Goal: Information Seeking & Learning: Check status

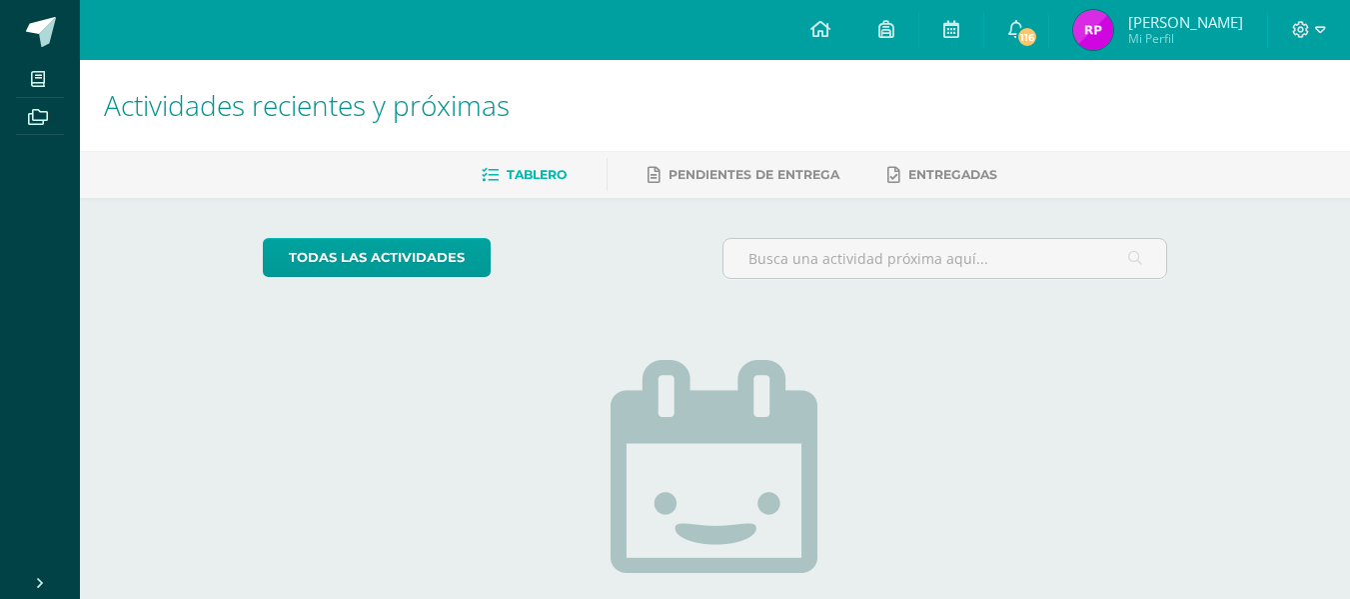
click at [474, 366] on div "todas las Actividades No tienes actividades Échale un vistazo a los demás perío…" at bounding box center [715, 507] width 984 height 618
click at [1105, 18] on img at bounding box center [1093, 30] width 40 height 40
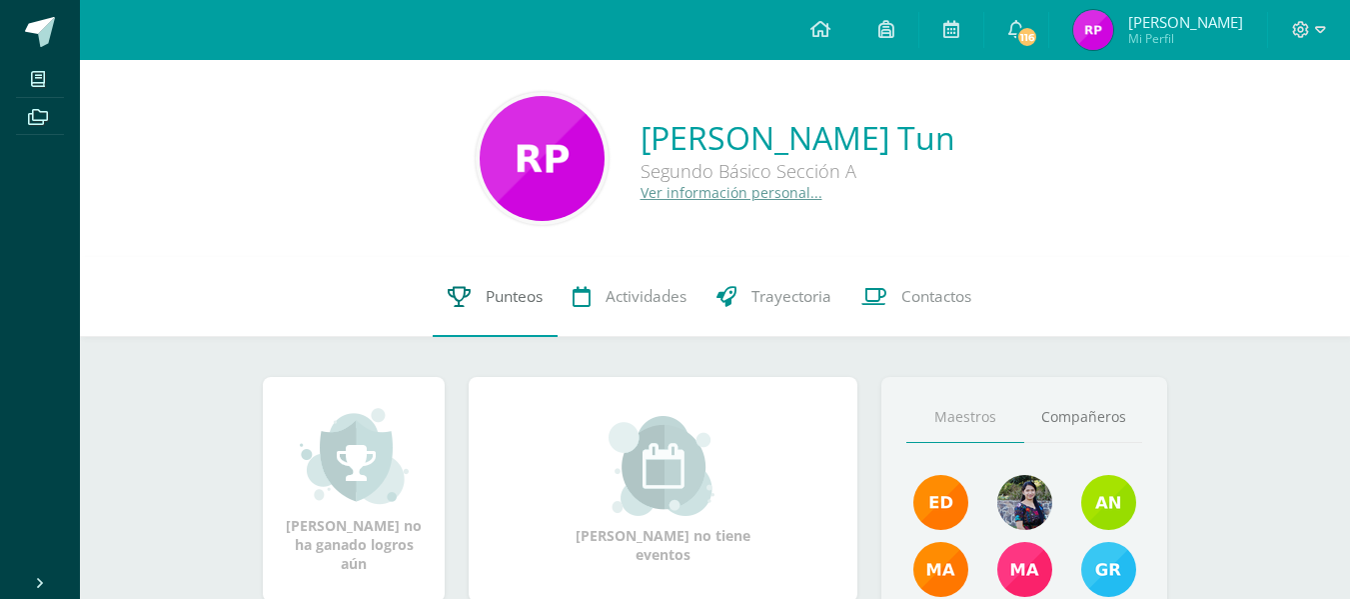
click at [505, 295] on span "Punteos" at bounding box center [514, 296] width 57 height 21
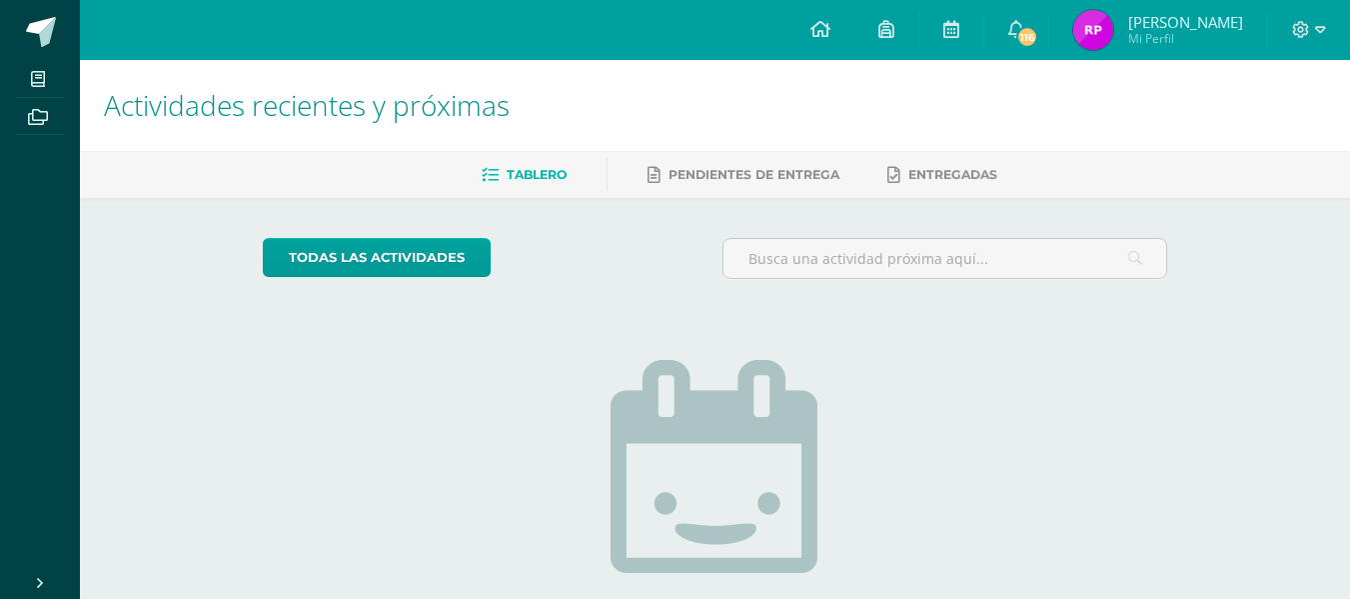
click at [1112, 37] on img at bounding box center [1093, 30] width 40 height 40
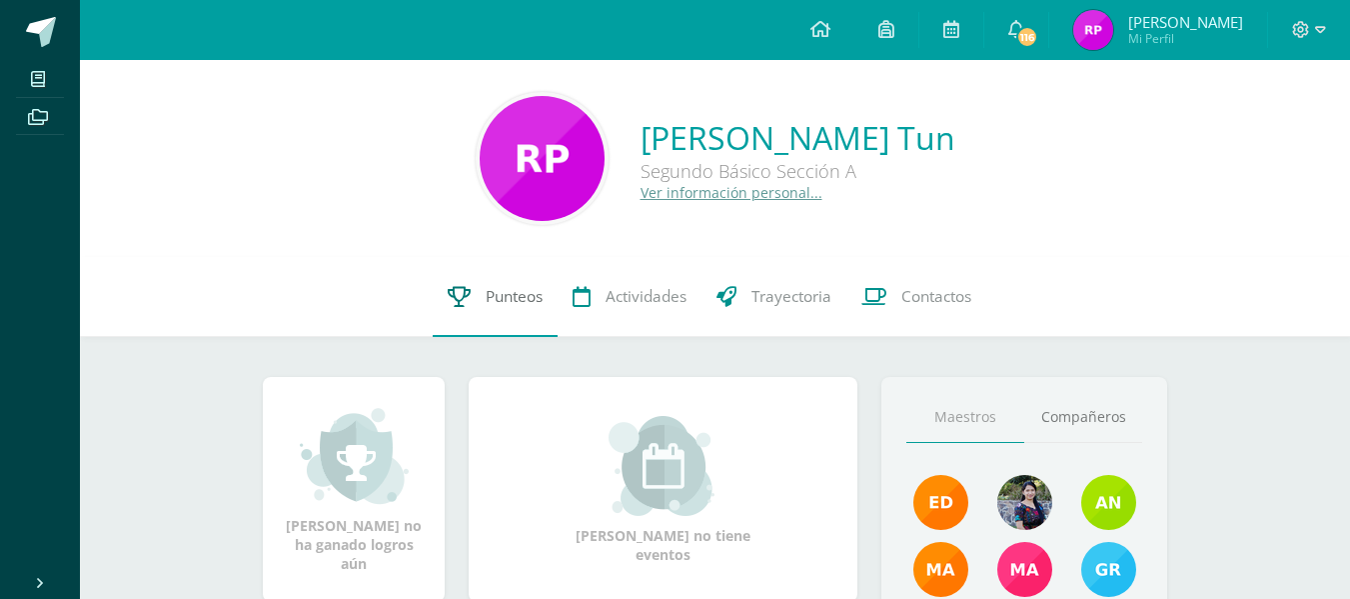
click at [515, 284] on link "Punteos" at bounding box center [495, 297] width 125 height 80
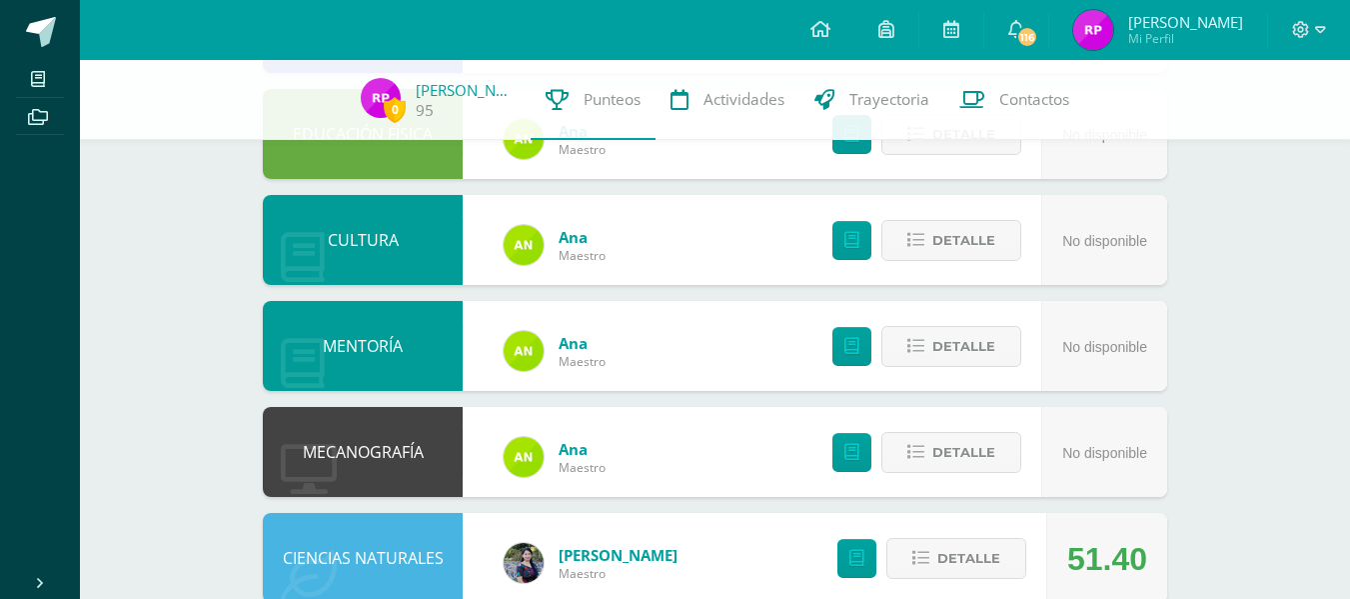
scroll to position [1117, 0]
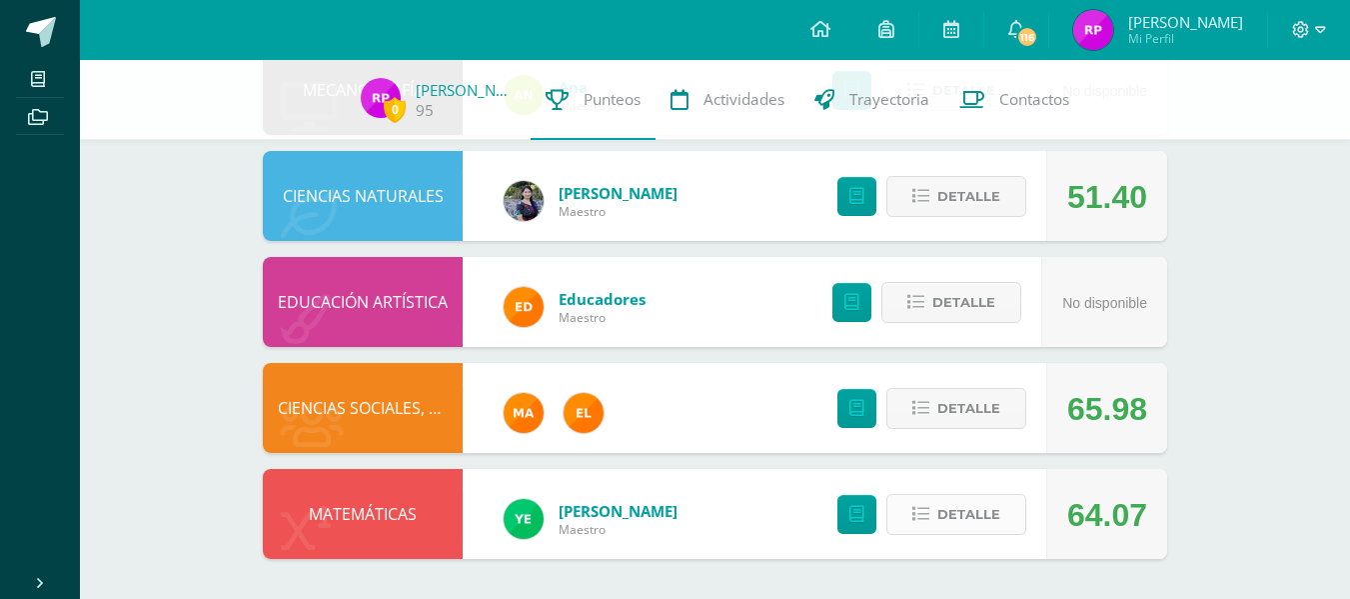
click at [972, 500] on span "Detalle" at bounding box center [968, 514] width 63 height 37
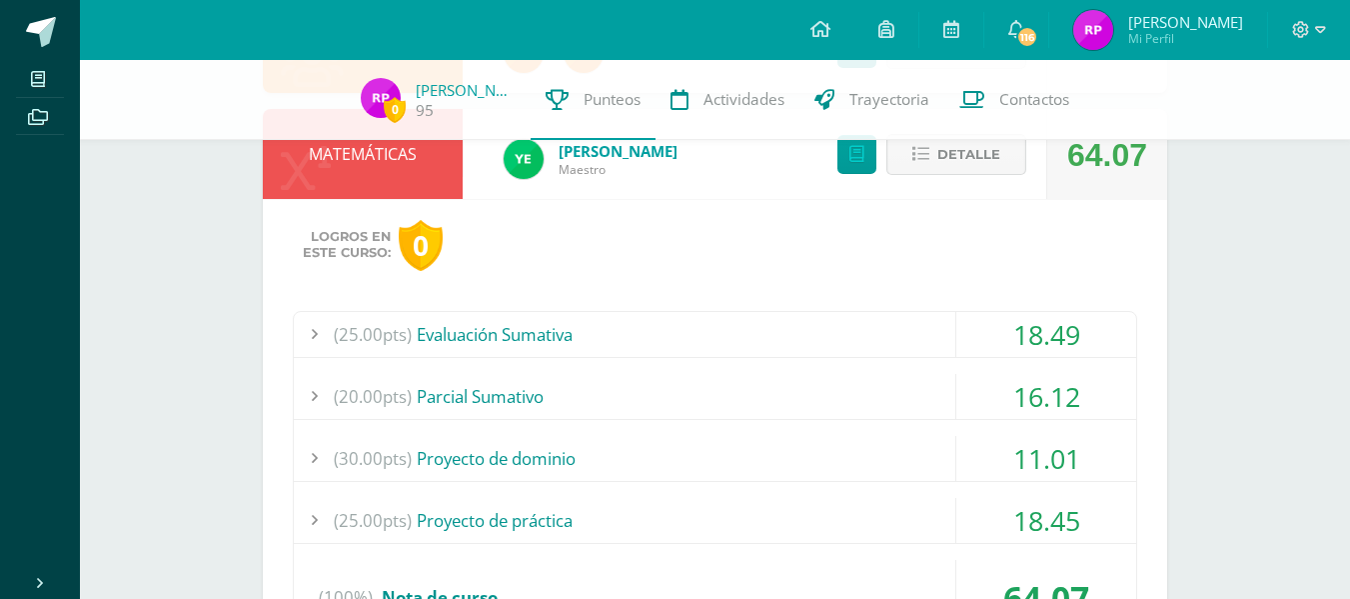
scroll to position [1478, 0]
click at [898, 342] on div "(25.00pts) Evaluación Sumativa" at bounding box center [715, 333] width 842 height 45
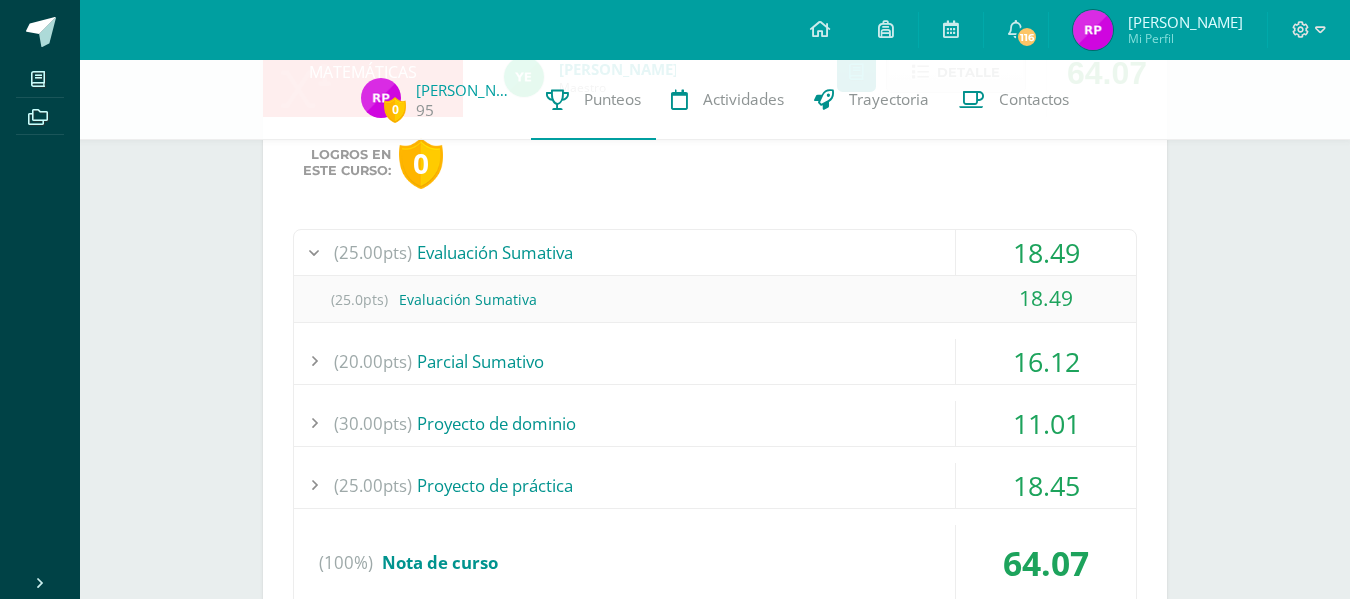
scroll to position [1569, 0]
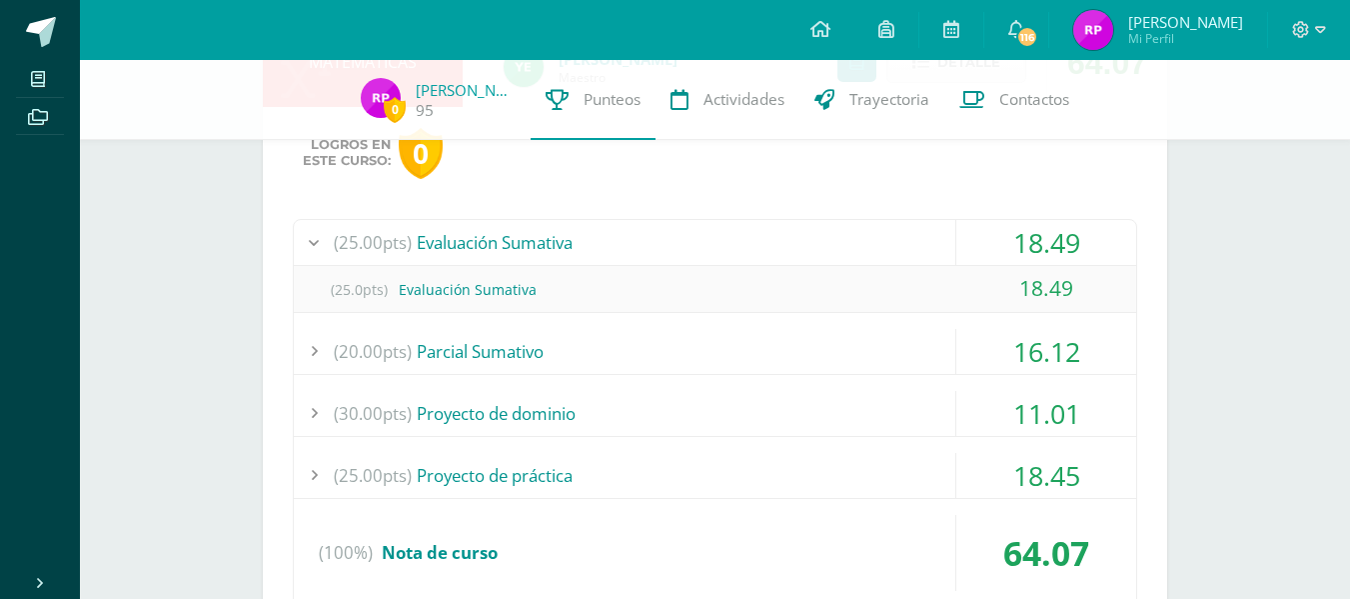
click at [840, 354] on div "(20.00pts) [GEOGRAPHIC_DATA]" at bounding box center [715, 351] width 842 height 45
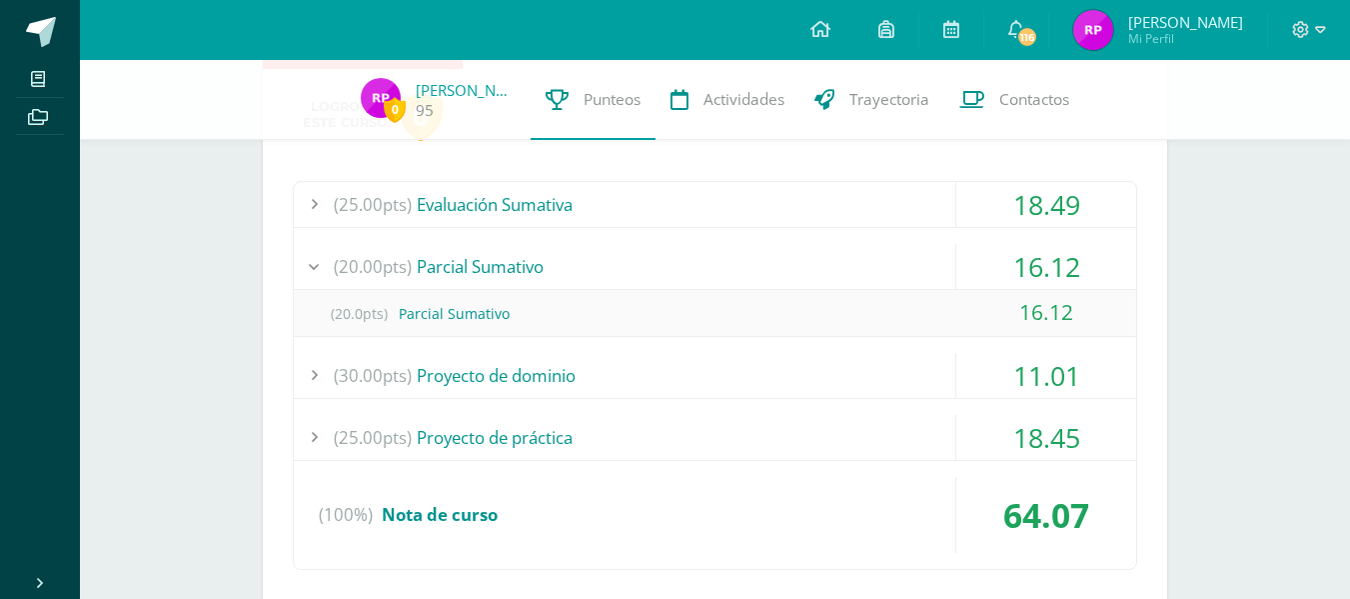
scroll to position [1610, 0]
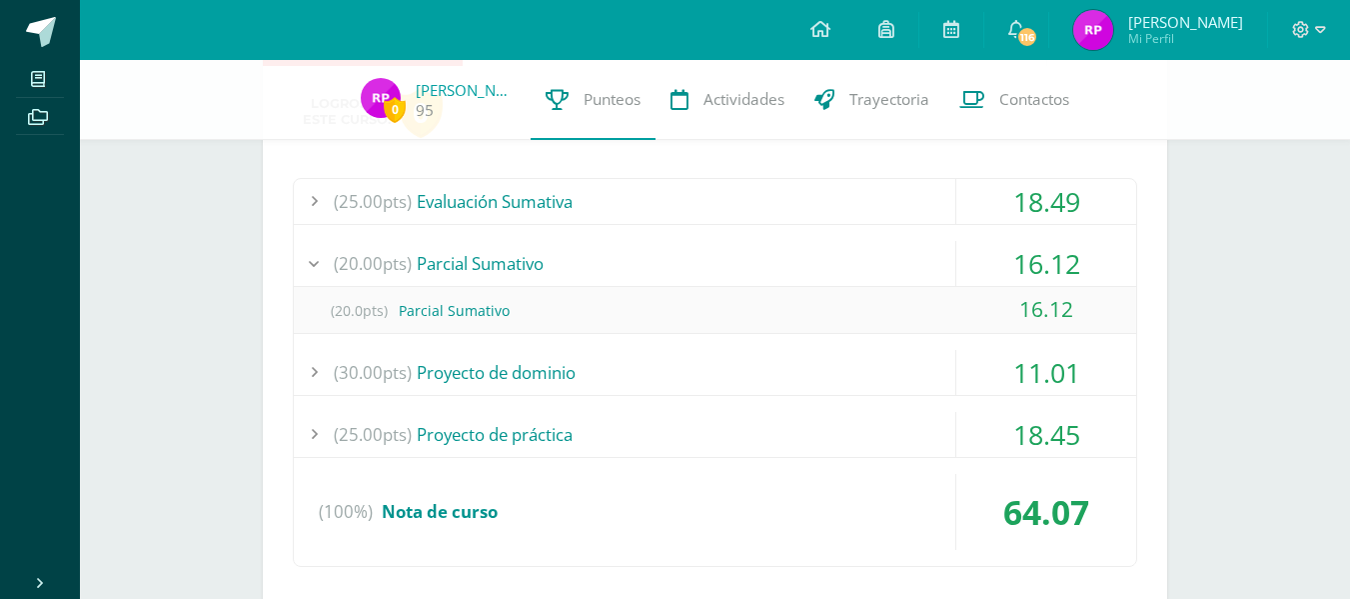
click at [801, 376] on div "(30.00pts) Proyecto de dominio" at bounding box center [715, 372] width 842 height 45
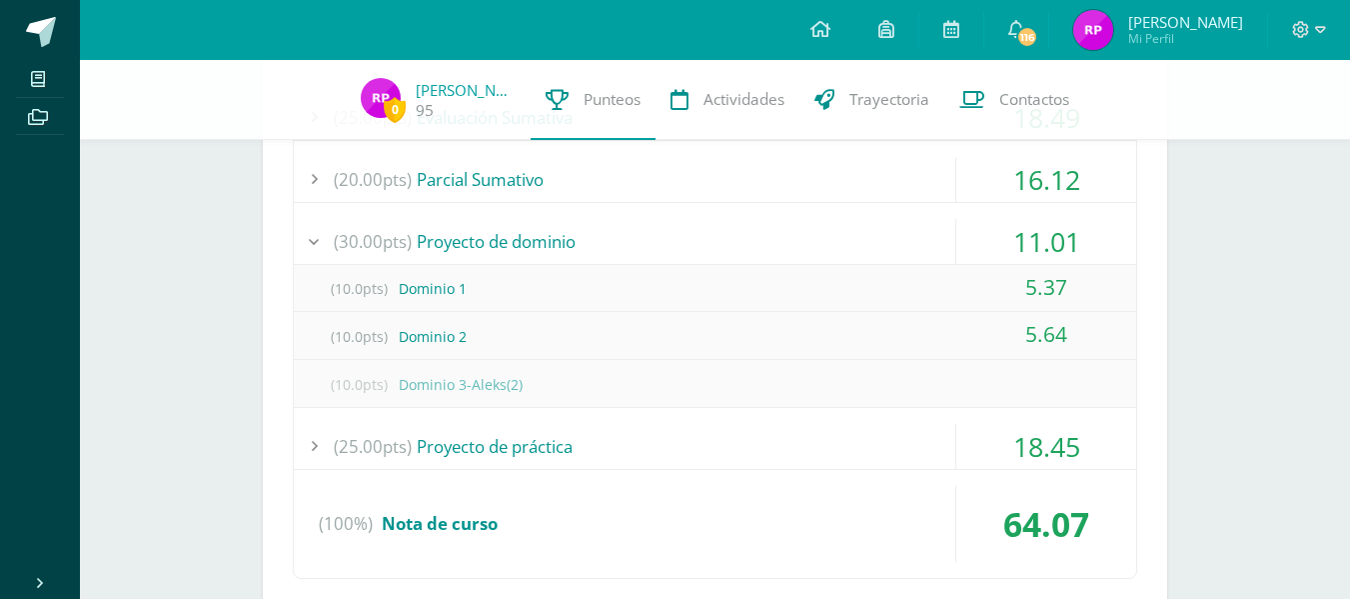
scroll to position [1695, 0]
click at [735, 459] on div "(25.00pts) Proyecto de práctica" at bounding box center [715, 445] width 842 height 45
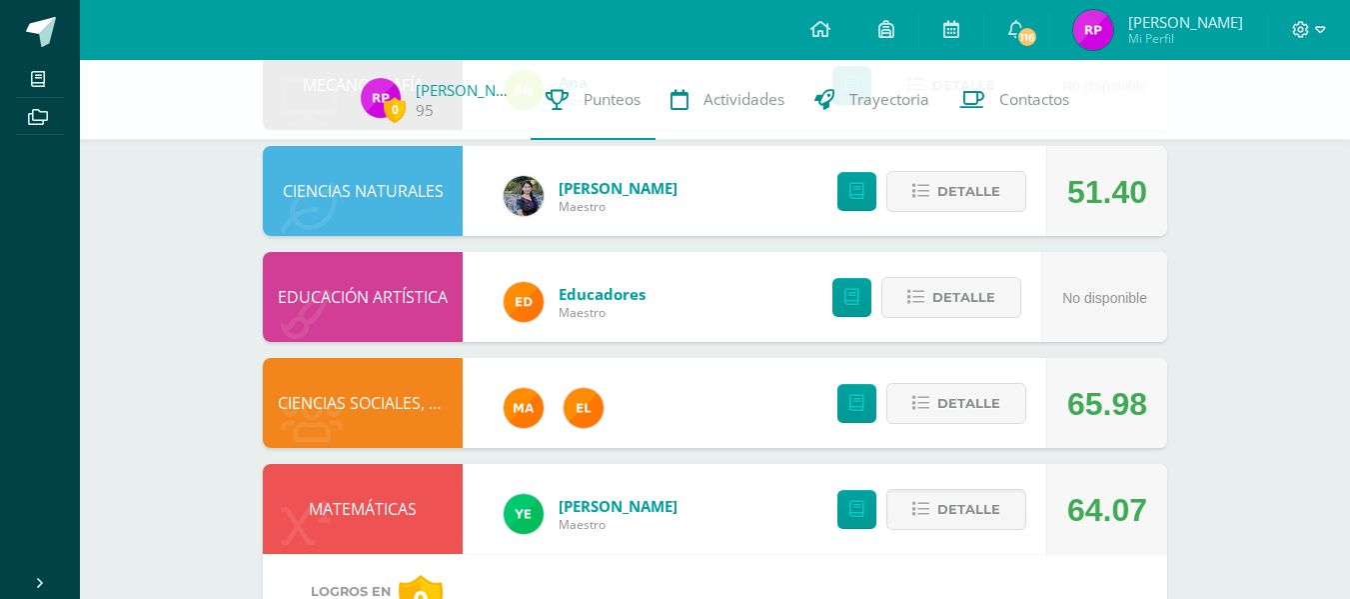
scroll to position [1121, 0]
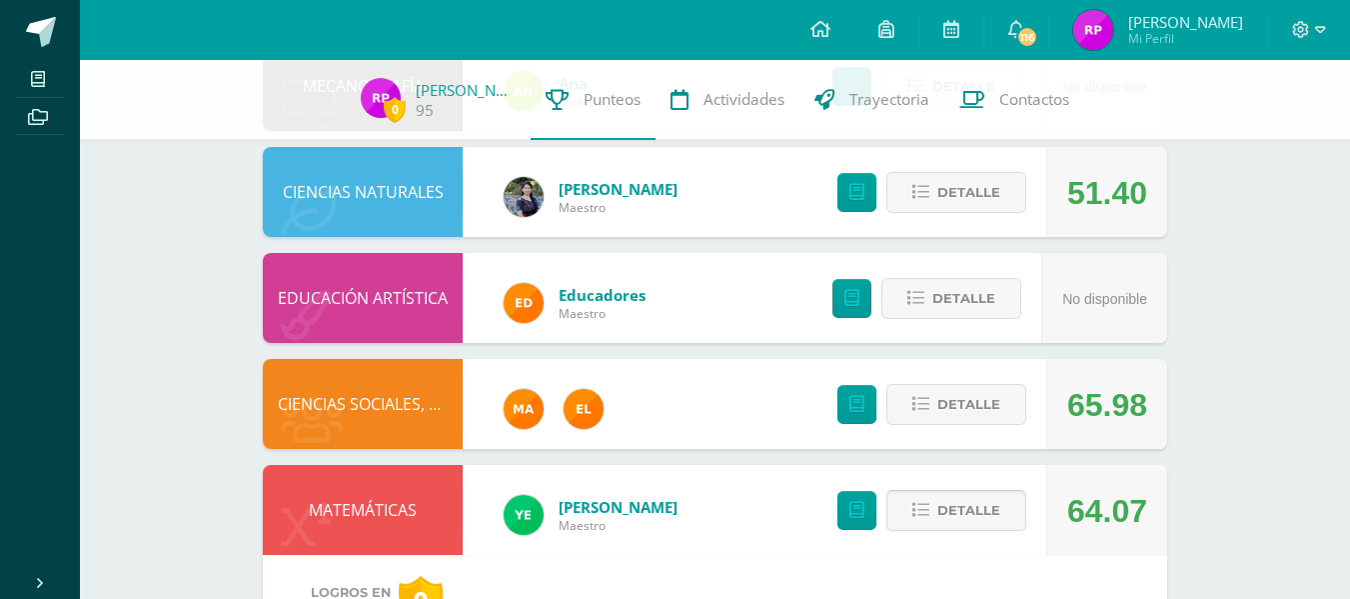
click at [943, 521] on span "Detalle" at bounding box center [968, 510] width 63 height 37
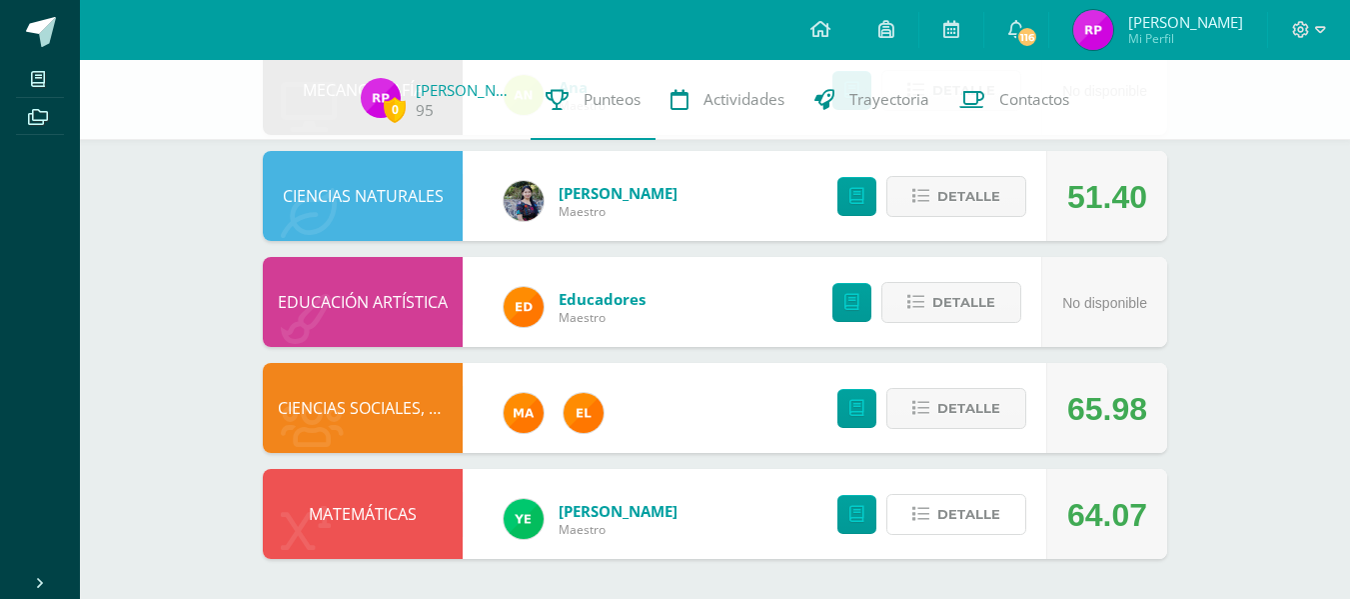
scroll to position [0, 0]
